Goal: Task Accomplishment & Management: Complete application form

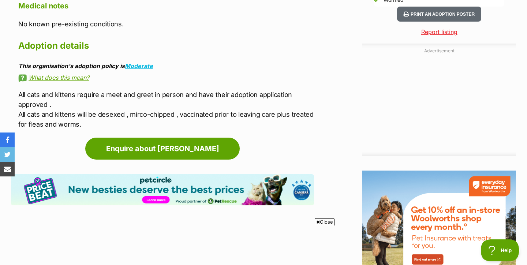
scroll to position [732, 0]
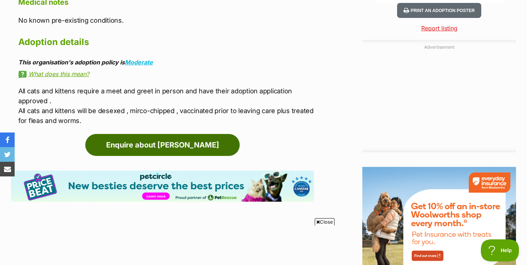
click at [172, 144] on link "Enquire about [PERSON_NAME]" at bounding box center [162, 145] width 154 height 22
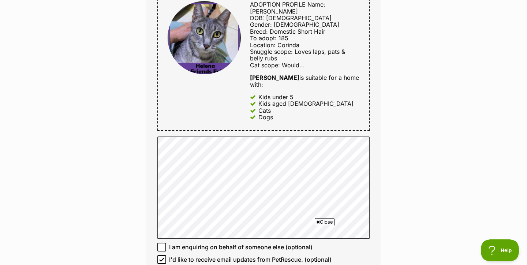
click at [394, 181] on div "Enquire about Helena Want to increase your chances of a successful enquiry? Upd…" at bounding box center [263, 150] width 527 height 981
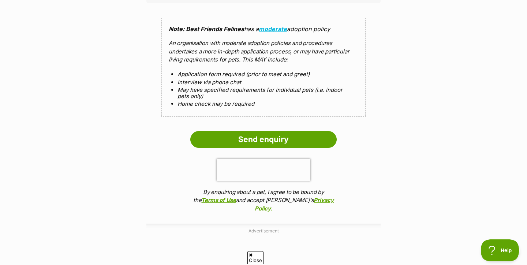
scroll to position [713, 0]
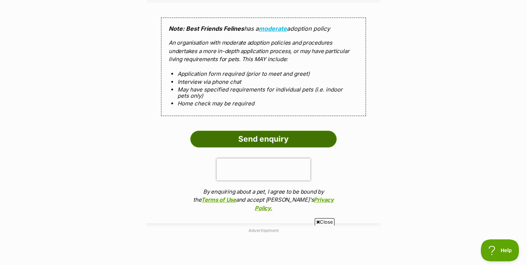
click at [270, 131] on input "Send enquiry" at bounding box center [263, 139] width 146 height 17
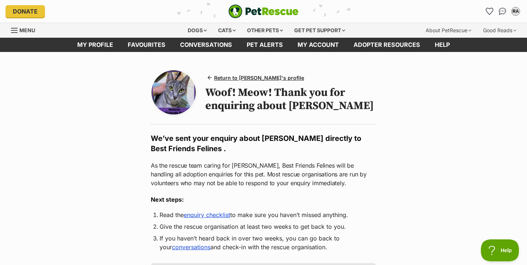
click at [389, 136] on main "Return to Helena's profile Woof! Meow! Thank you for enquiring about Helena We’…" at bounding box center [263, 259] width 527 height 415
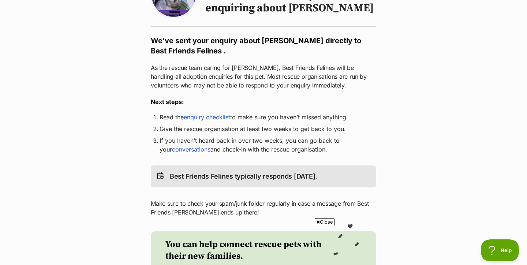
scroll to position [109, 0]
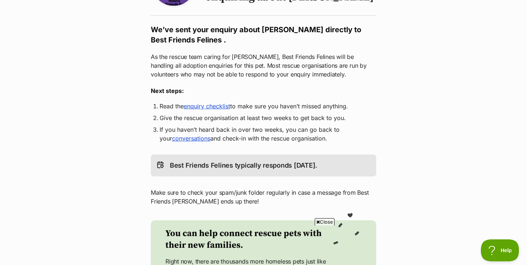
click at [214, 107] on link "enquiry checklist" at bounding box center [207, 105] width 46 height 7
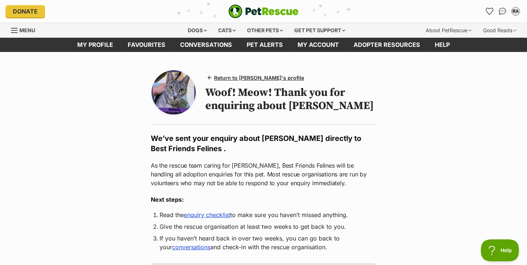
scroll to position [0, 0]
click at [182, 91] on img at bounding box center [173, 92] width 44 height 44
click at [232, 77] on span "Return to Helena's profile" at bounding box center [259, 78] width 90 height 8
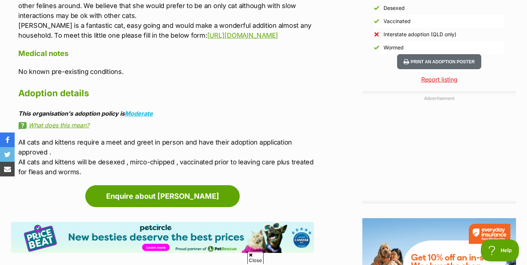
scroll to position [688, 0]
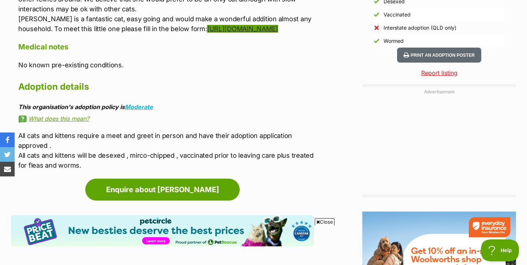
click at [207, 28] on link "https://www.bestfriendsfelines.com/forms/meetngreet-form/" at bounding box center [242, 29] width 71 height 8
